Goal: Book appointment/travel/reservation

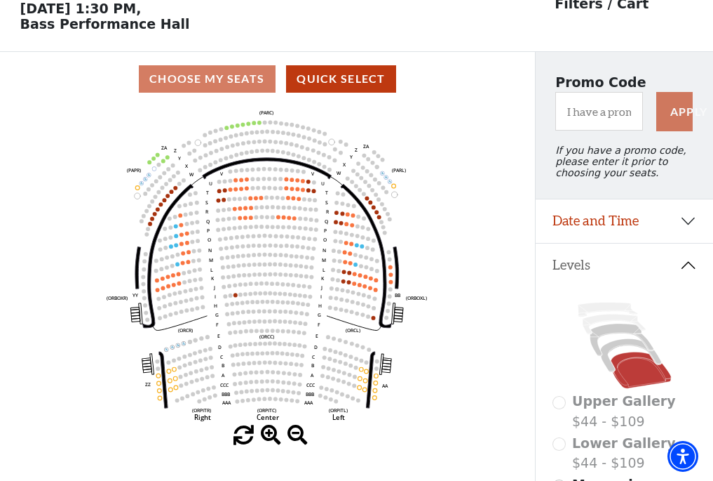
scroll to position [65, 0]
